Goal: Task Accomplishment & Management: Manage account settings

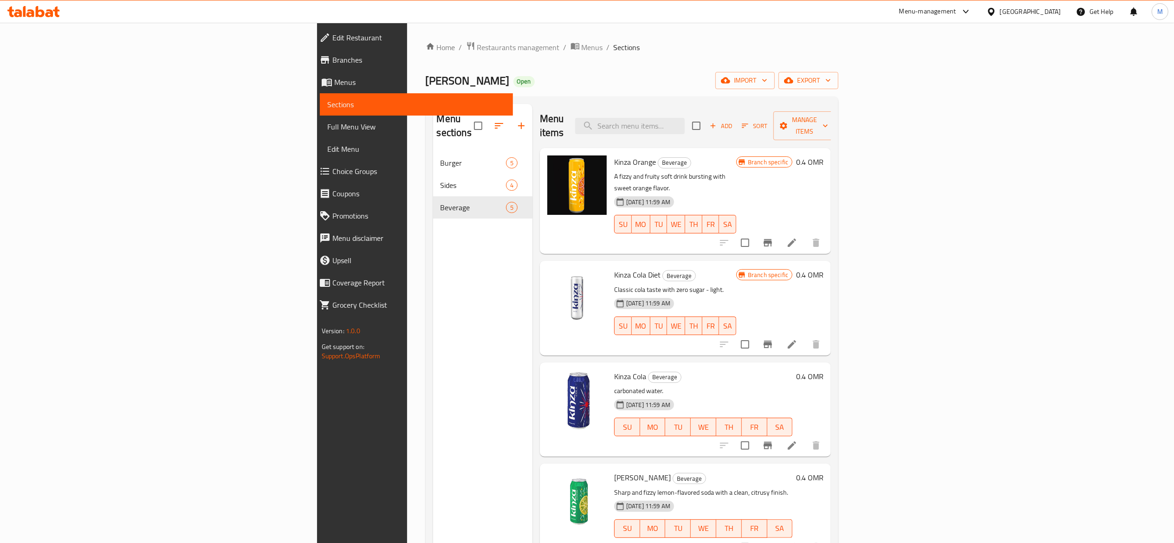
click at [327, 102] on span "Sections" at bounding box center [416, 104] width 178 height 11
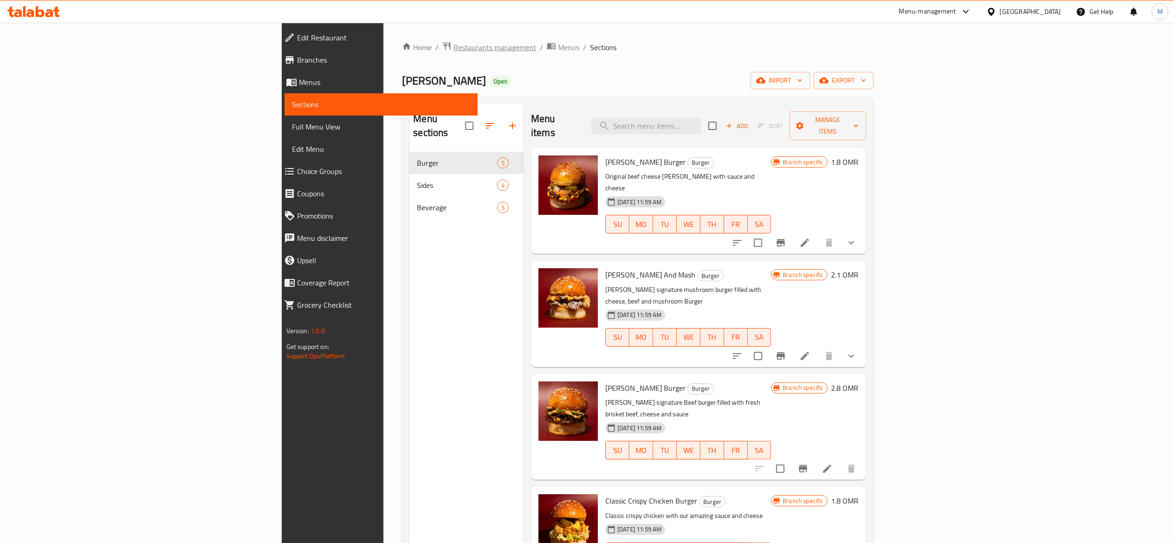
click at [453, 44] on span "Restaurants management" at bounding box center [494, 47] width 83 height 11
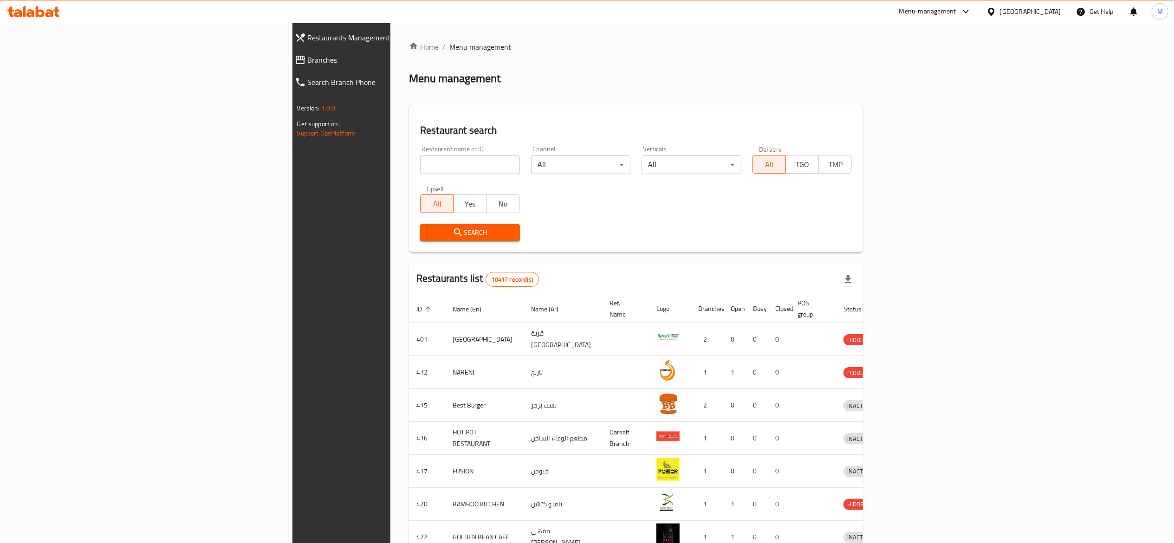
click at [420, 171] on input "search" at bounding box center [470, 164] width 100 height 19
type input "ب"
type input "r"
type input "f"
type input "macro"
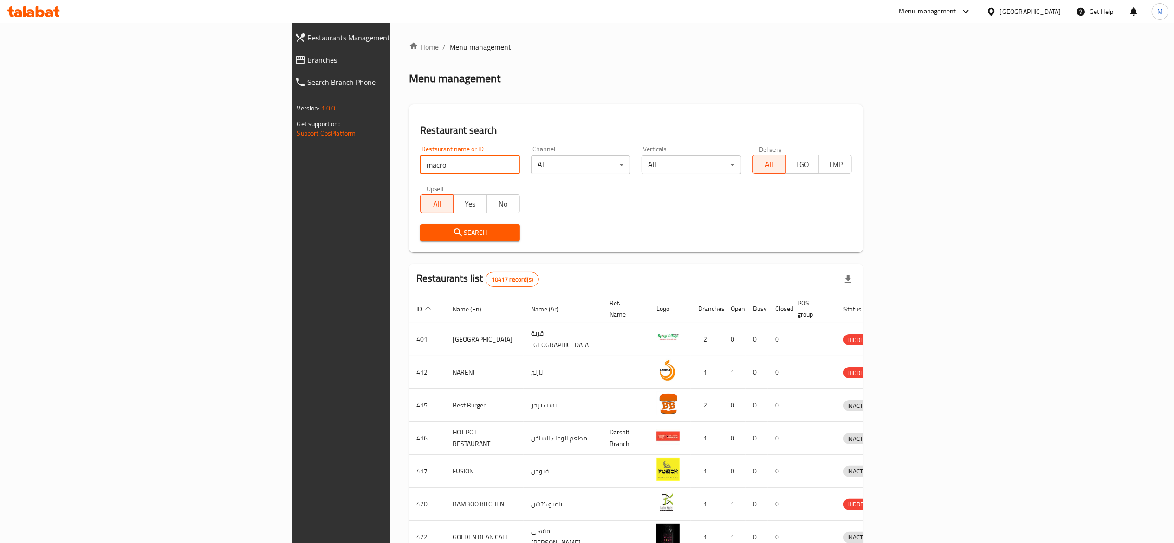
click button "Search" at bounding box center [470, 232] width 100 height 17
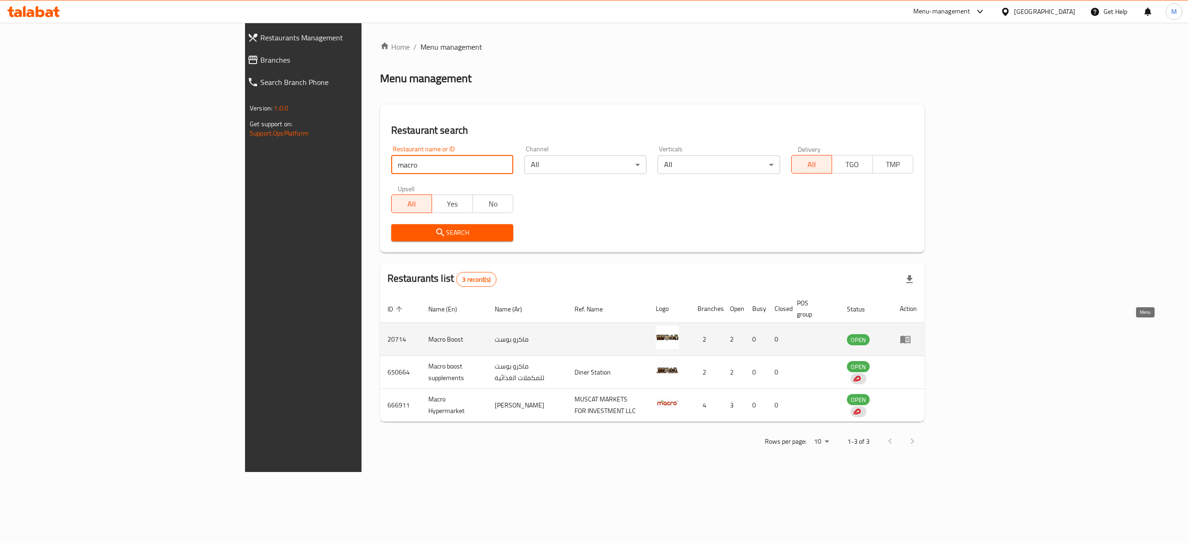
click at [911, 336] on icon "enhanced table" at bounding box center [905, 340] width 10 height 8
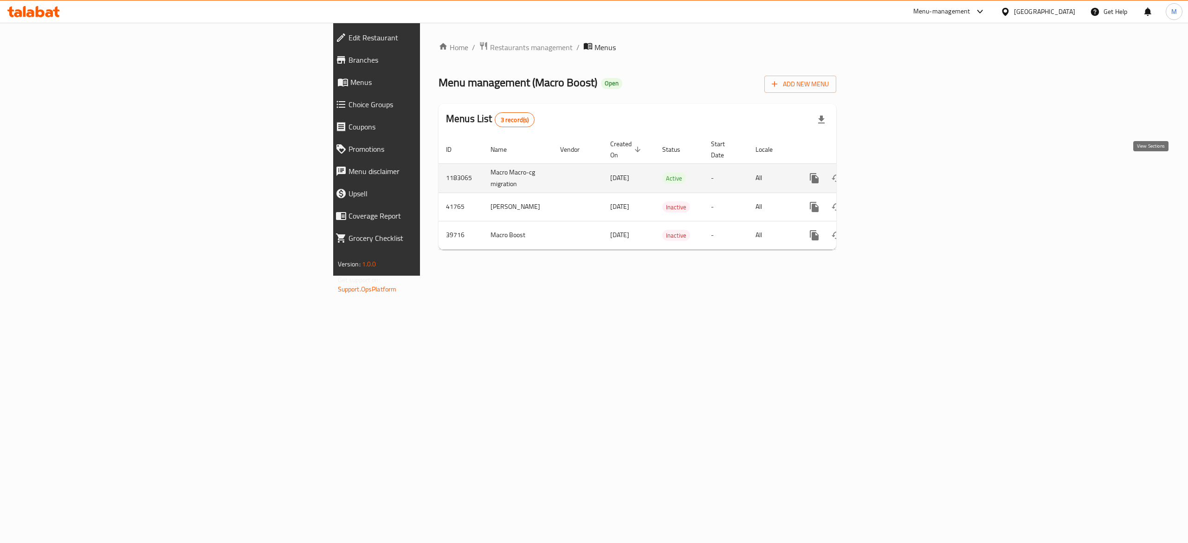
click at [887, 173] on icon "enhanced table" at bounding box center [881, 178] width 11 height 11
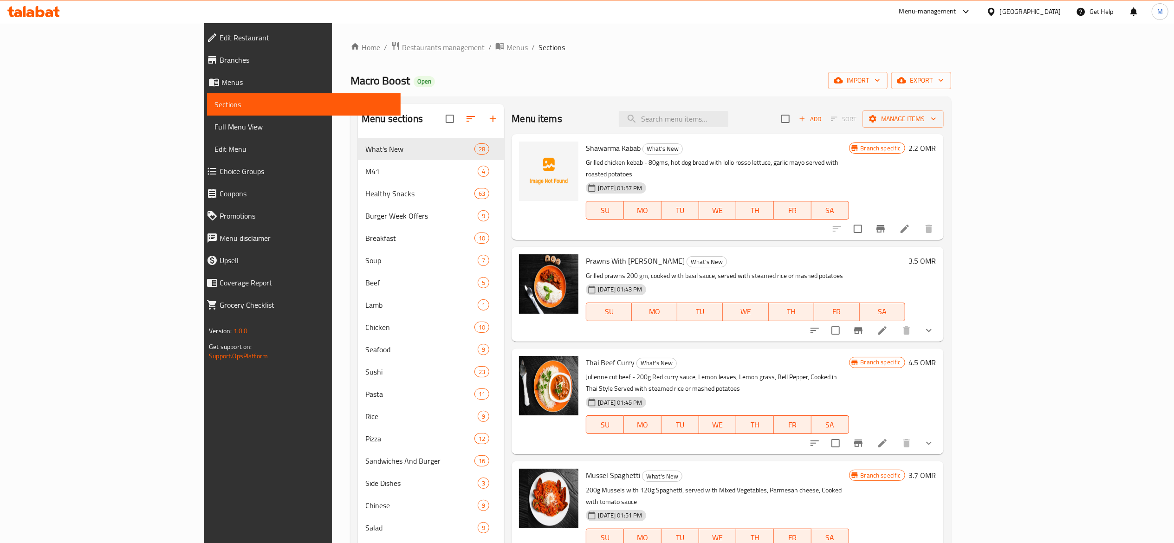
click at [220, 167] on span "Choice Groups" at bounding box center [306, 171] width 173 height 11
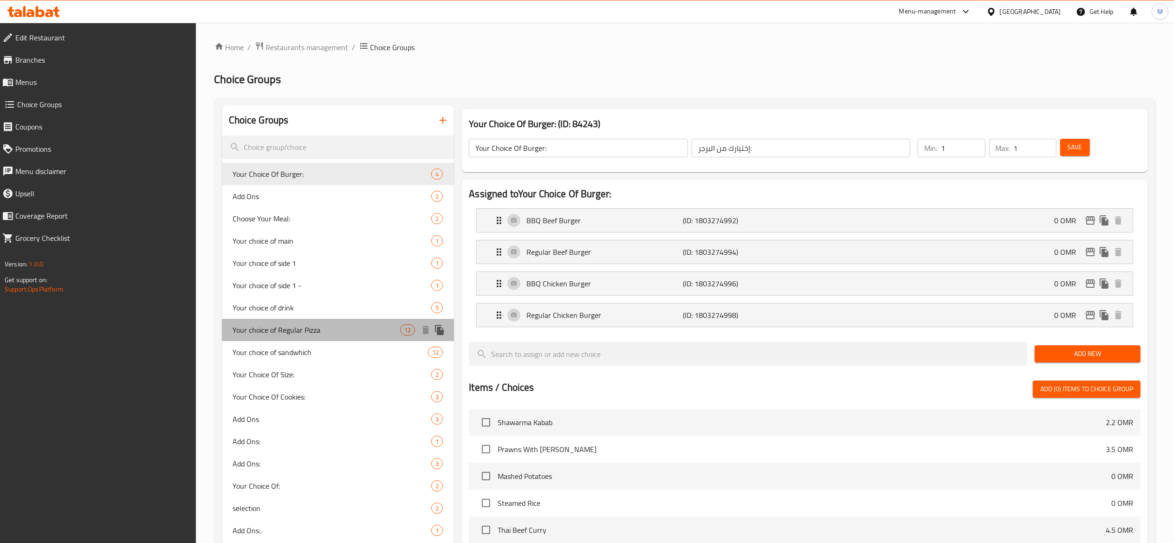
click at [322, 333] on span "Your choice of Regular Pizza" at bounding box center [317, 329] width 168 height 11
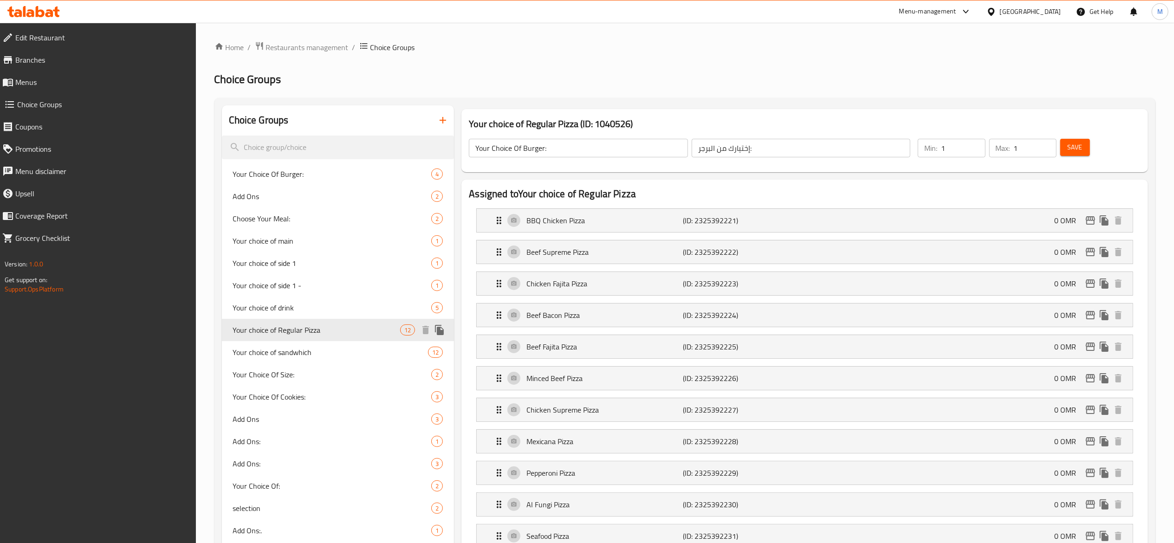
type input "Your choice of Regular Pizza"
type input "اختيارك من البيتزا"
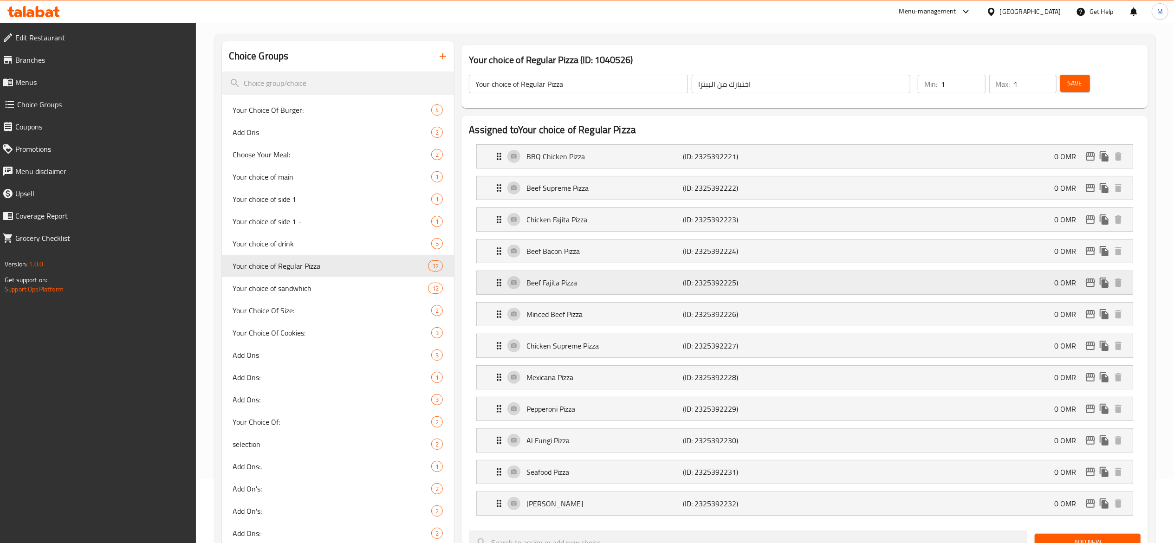
scroll to position [93, 0]
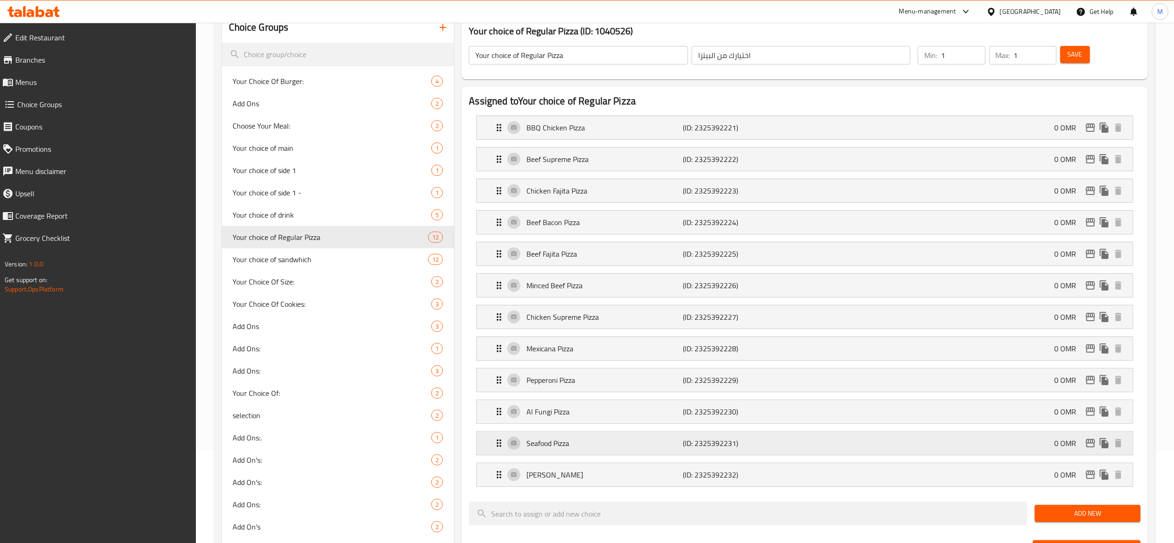
click at [603, 448] on p "Seafood Pizza" at bounding box center [604, 443] width 156 height 11
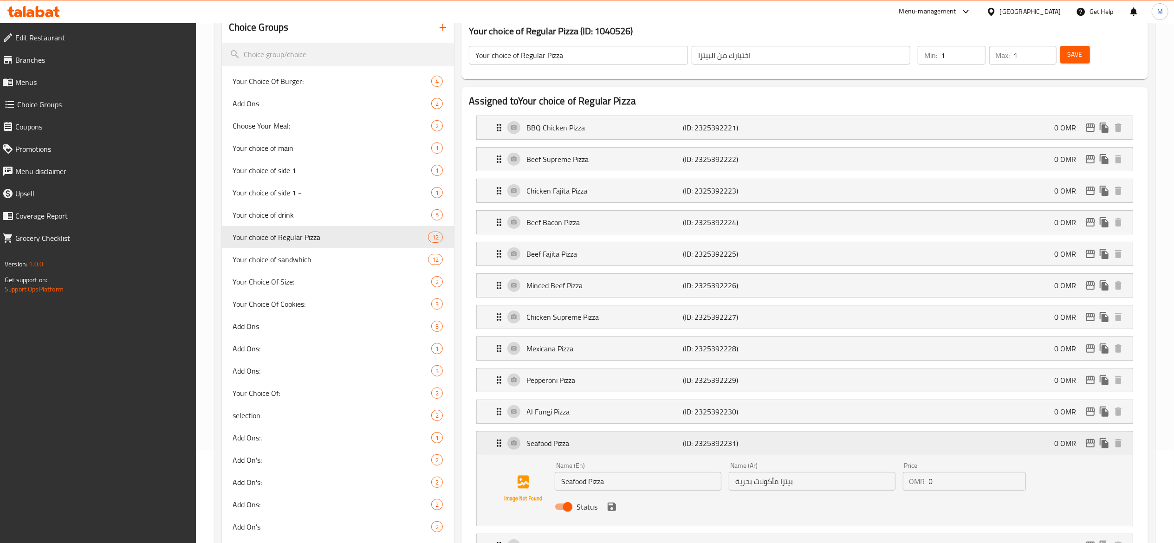
scroll to position [186, 0]
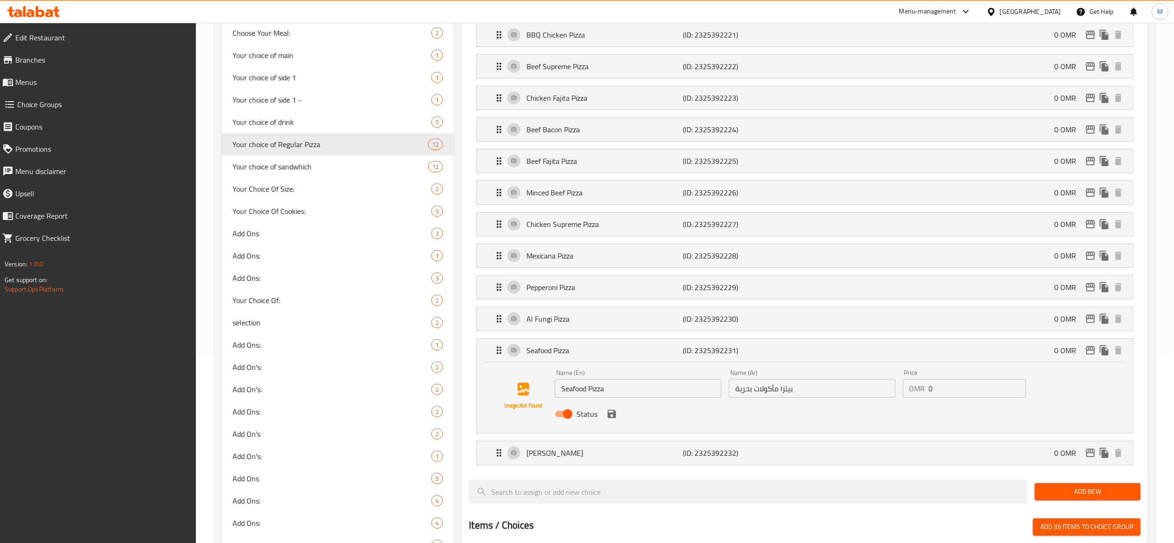
click at [568, 417] on input "Status" at bounding box center [567, 414] width 53 height 18
checkbox input "false"
click at [609, 418] on icon "save" at bounding box center [612, 414] width 8 height 8
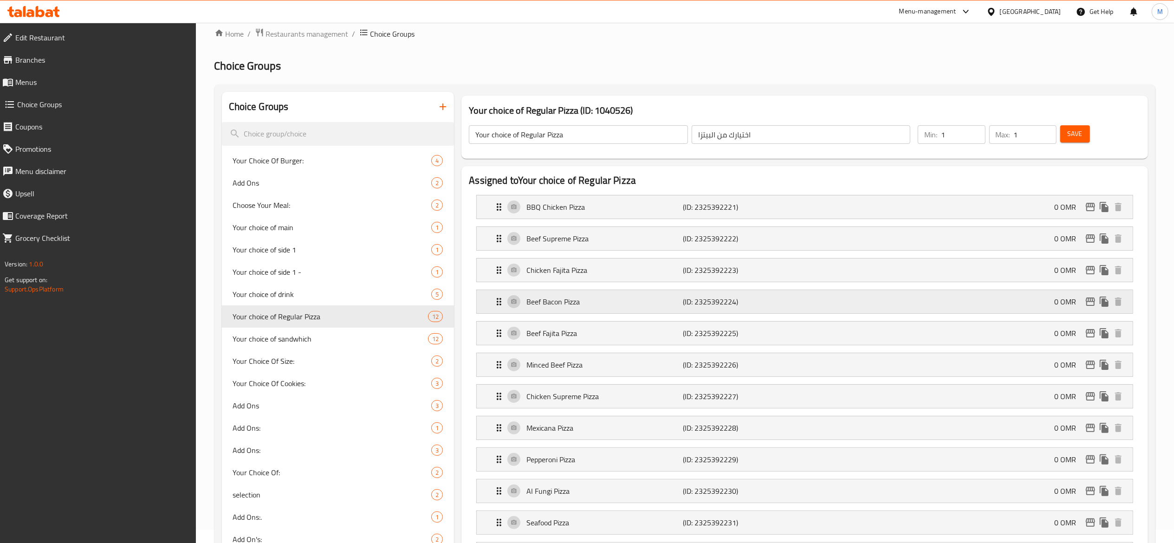
scroll to position [0, 0]
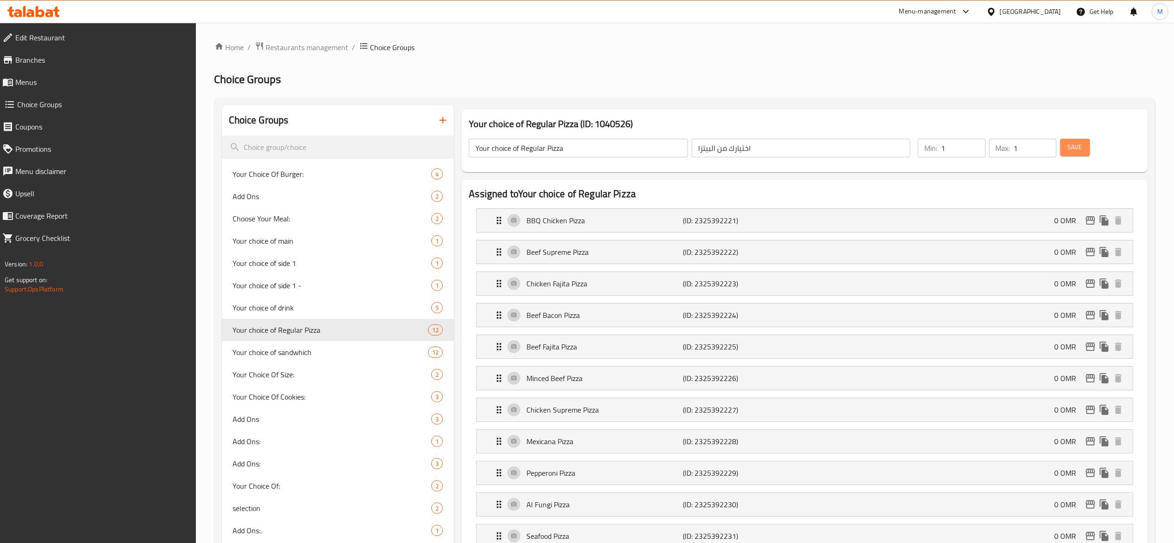
click at [1082, 150] on span "Save" at bounding box center [1075, 148] width 15 height 12
